Goal: Transaction & Acquisition: Obtain resource

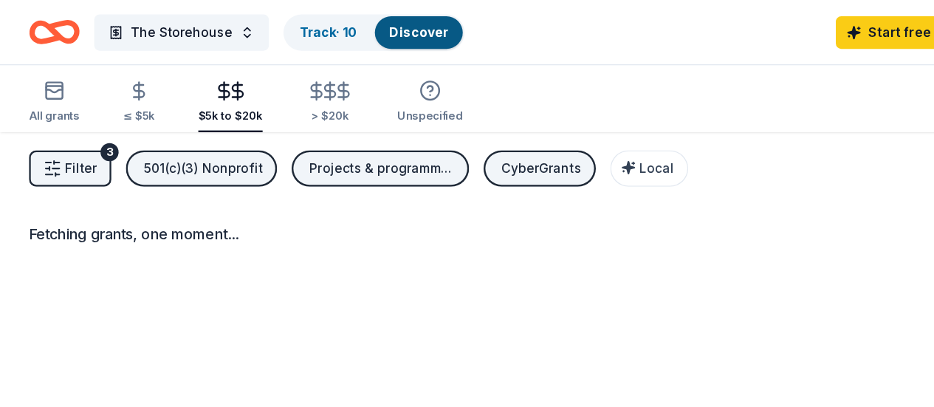
click at [63, 25] on icon "Home" at bounding box center [51, 25] width 23 height 15
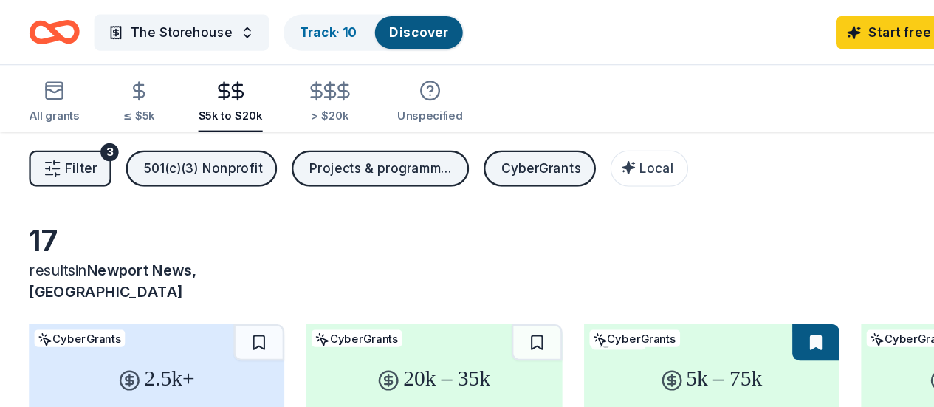
click at [63, 25] on icon "Home" at bounding box center [51, 25] width 23 height 15
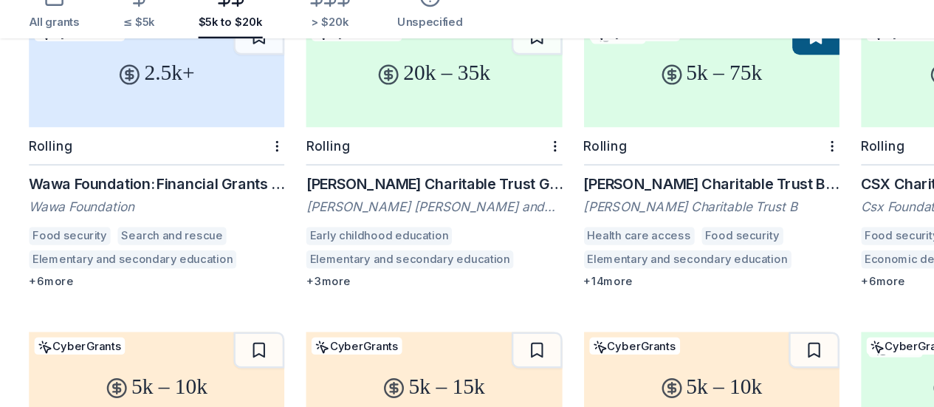
scroll to position [175, 0]
click at [476, 222] on div "[PERSON_NAME] Charitable Trust B Grant" at bounding box center [580, 224] width 208 height 18
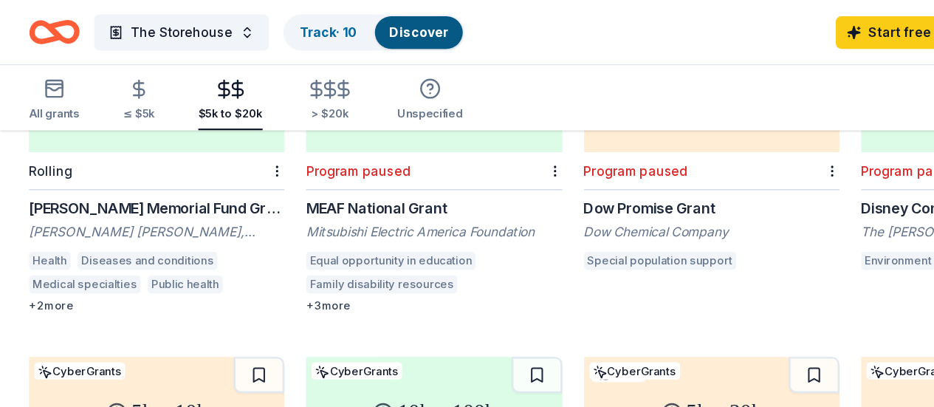
scroll to position [724, 0]
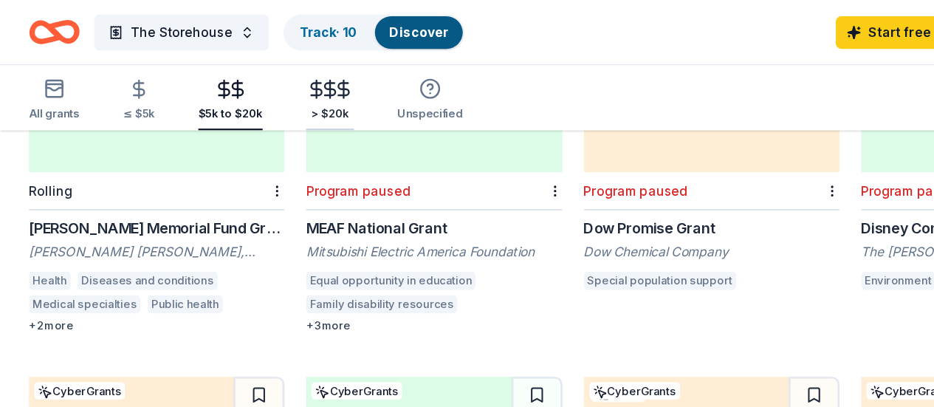
click at [284, 90] on div "> $20k" at bounding box center [269, 93] width 39 height 12
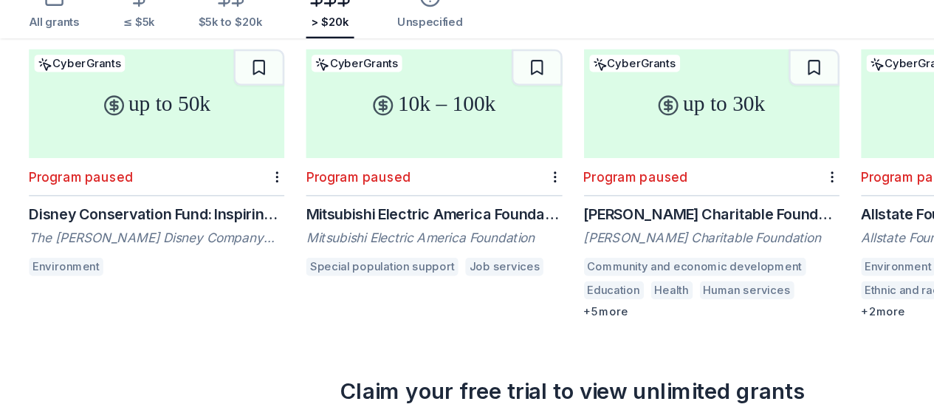
scroll to position [663, 0]
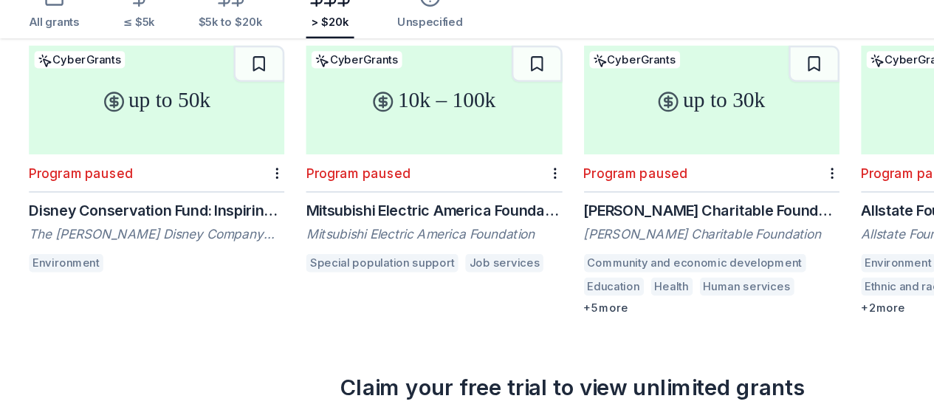
click at [702, 238] on div "Allstate Foundation Racial Equity Grant" at bounding box center [806, 247] width 208 height 18
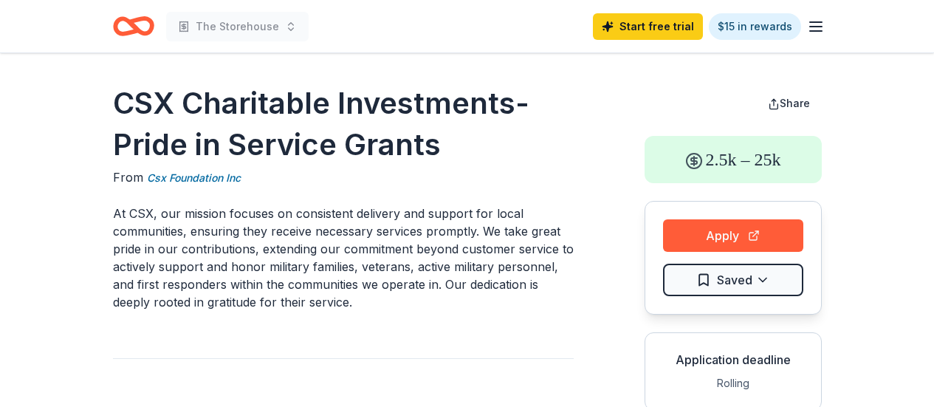
scroll to position [358, 0]
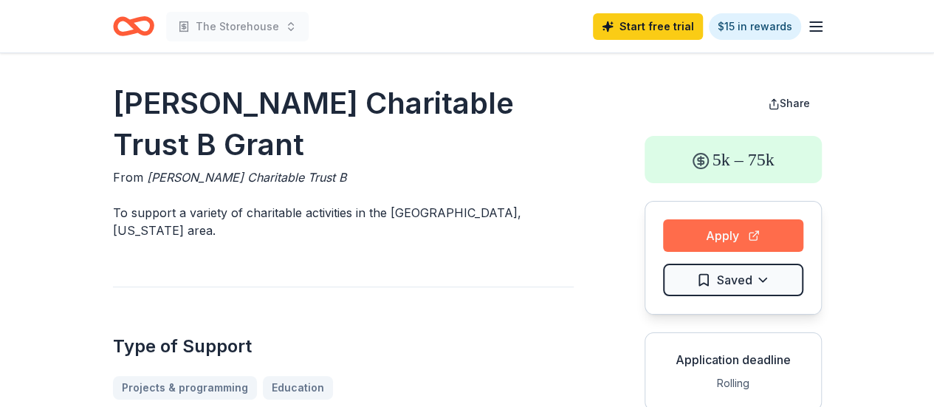
click at [783, 238] on button "Apply" at bounding box center [733, 235] width 140 height 32
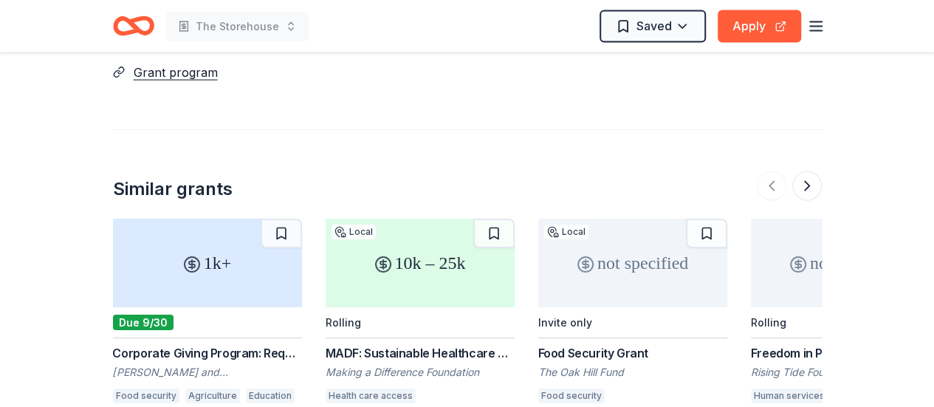
scroll to position [1606, 0]
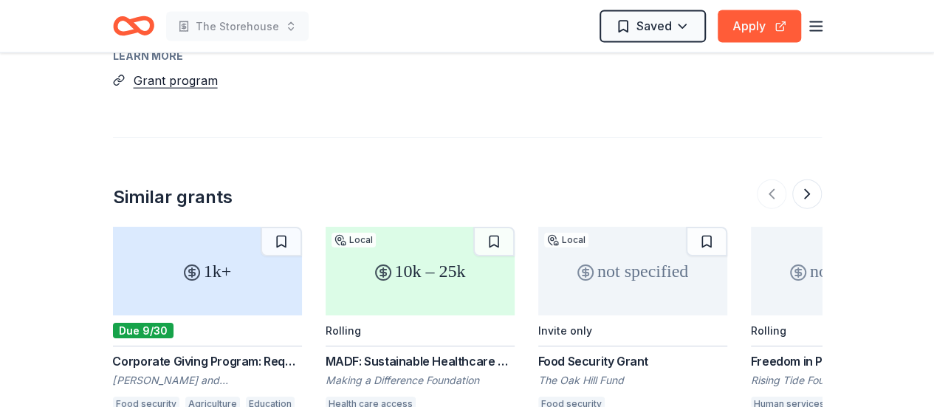
click at [651, 255] on div "not specified" at bounding box center [632, 271] width 189 height 89
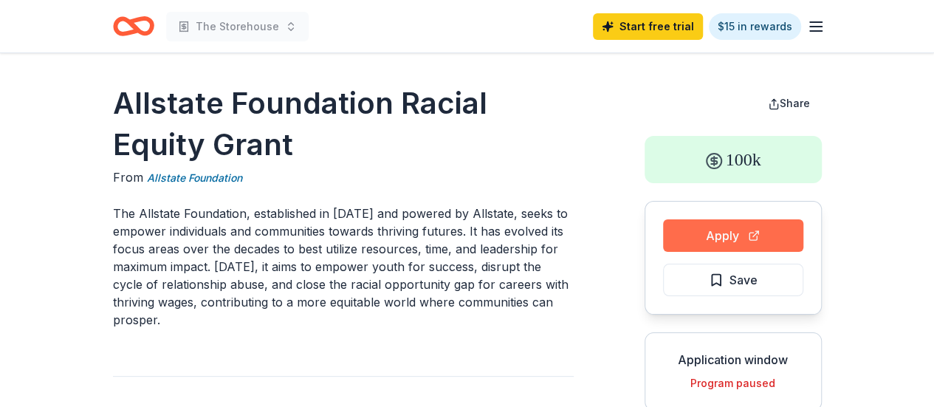
click at [732, 235] on button "Apply" at bounding box center [733, 235] width 140 height 32
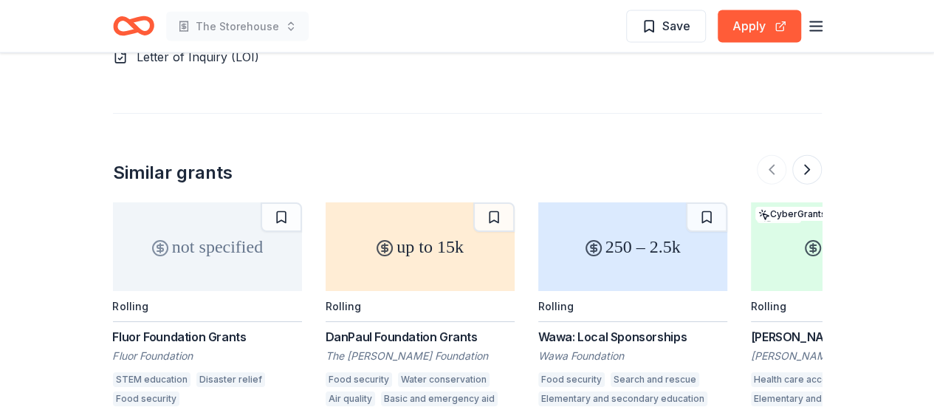
scroll to position [1630, 0]
